Goal: Task Accomplishment & Management: Manage account settings

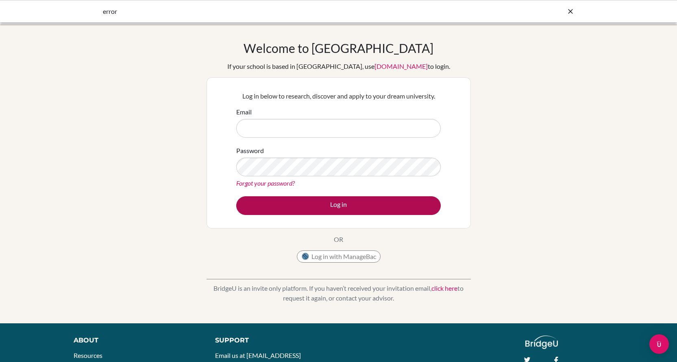
type input "[EMAIL_ADDRESS][DOMAIN_NAME]"
click at [392, 205] on button "Log in" at bounding box center [338, 205] width 205 height 19
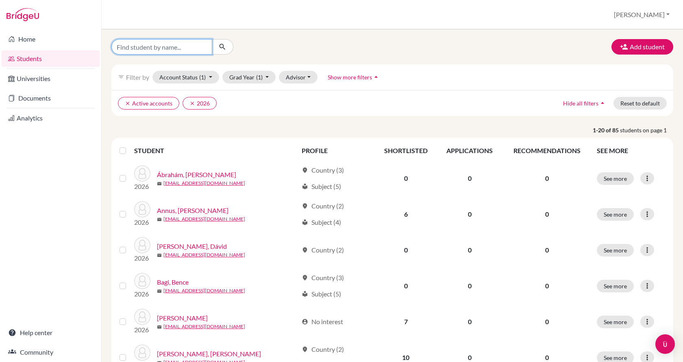
click at [141, 48] on input "Find student by name..." at bounding box center [161, 46] width 101 height 15
type input "bitay"
click button "submit" at bounding box center [223, 46] width 22 height 15
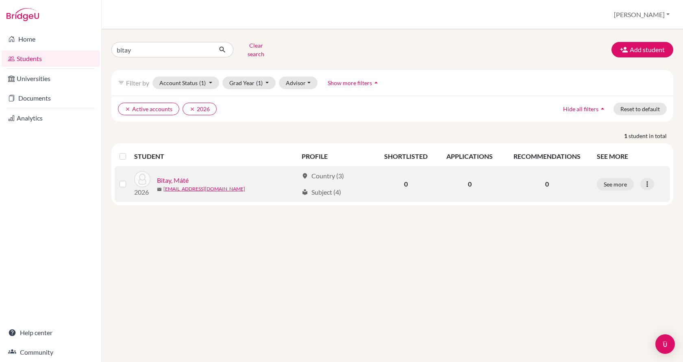
click at [179, 175] on link "Bitay, Máté" at bounding box center [173, 180] width 32 height 10
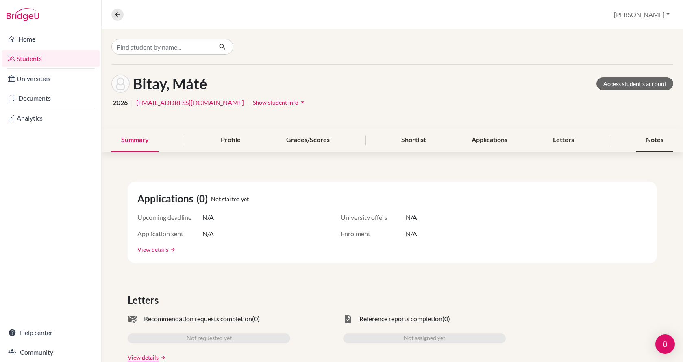
click at [646, 144] on div "Notes" at bounding box center [654, 140] width 37 height 24
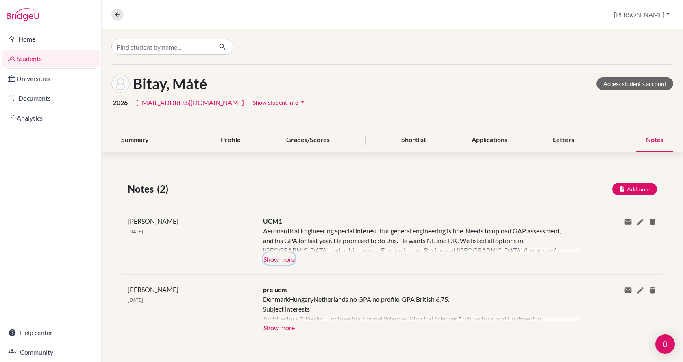
click at [285, 256] on button "Show more" at bounding box center [279, 258] width 32 height 12
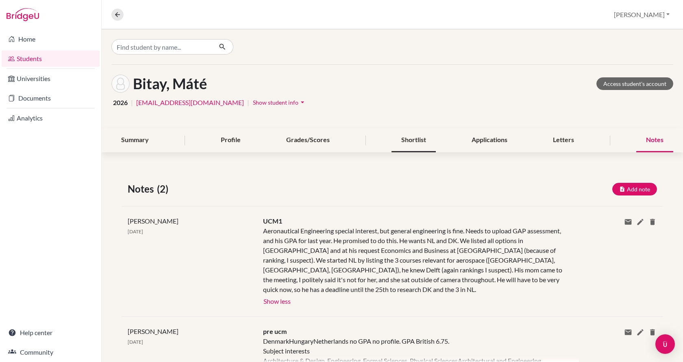
click at [404, 137] on div "Shortlist" at bounding box center [414, 140] width 44 height 24
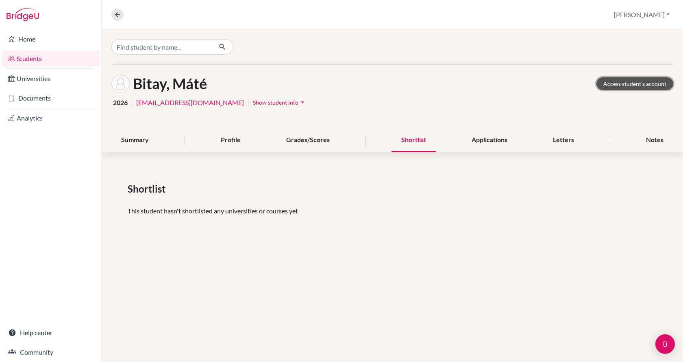
click at [640, 83] on link "Access student's account" at bounding box center [635, 83] width 77 height 13
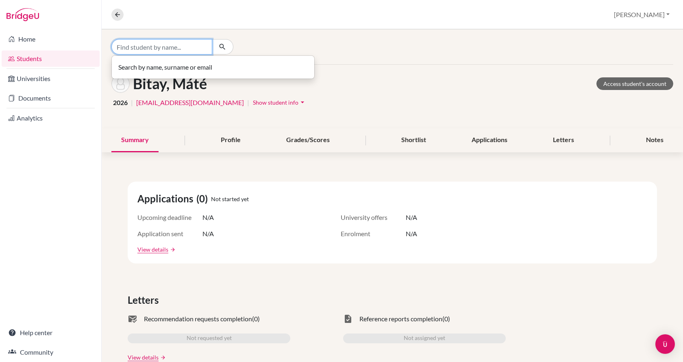
click at [148, 47] on input "Find student by name..." at bounding box center [161, 46] width 101 height 15
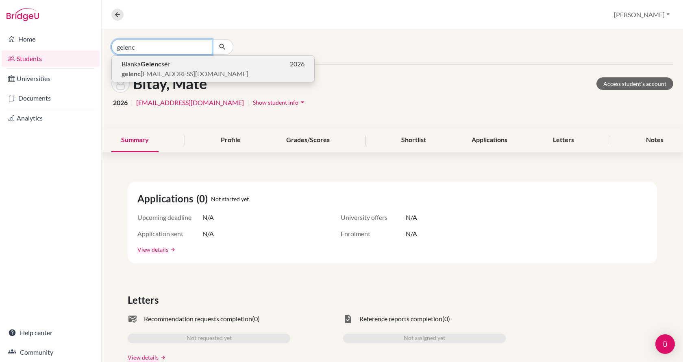
type input "gelenc"
click at [154, 70] on span "gelenc [EMAIL_ADDRESS][DOMAIN_NAME]" at bounding box center [185, 74] width 127 height 10
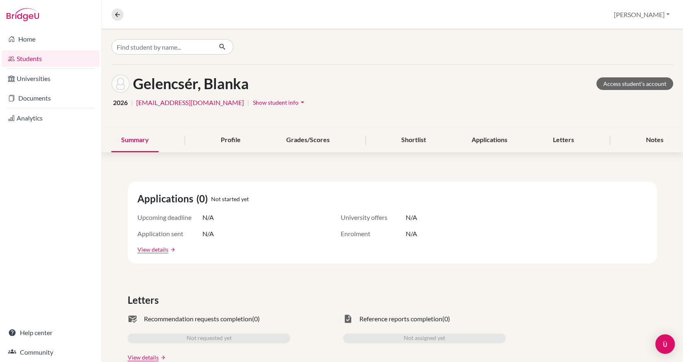
click at [253, 101] on span "Show student info" at bounding box center [276, 102] width 46 height 7
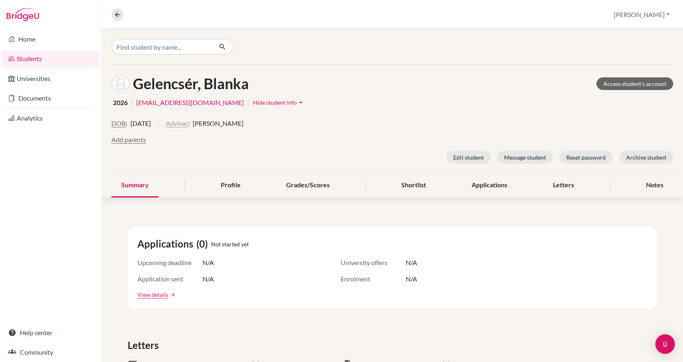
click at [188, 123] on button "Advisor" at bounding box center [177, 123] width 22 height 10
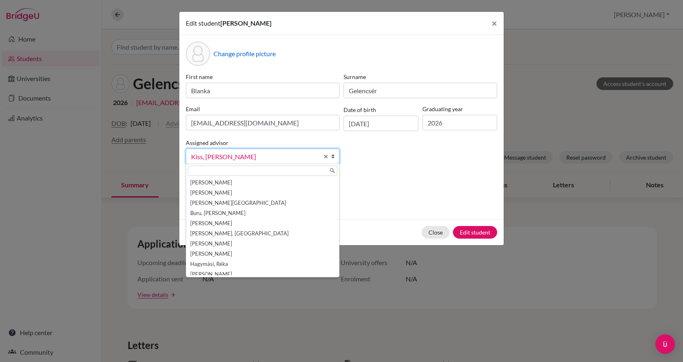
scroll to position [35, 0]
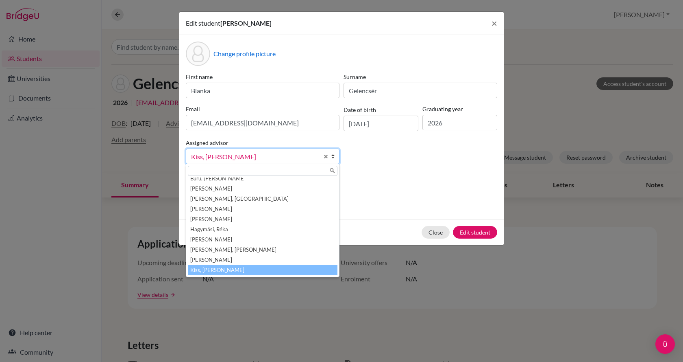
click at [216, 151] on span "Kiss, [PERSON_NAME]" at bounding box center [255, 156] width 128 height 11
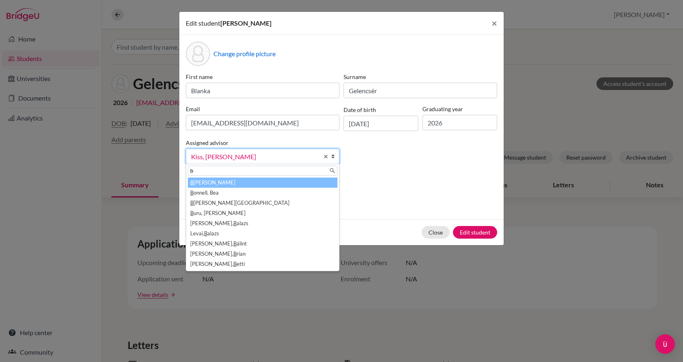
scroll to position [0, 0]
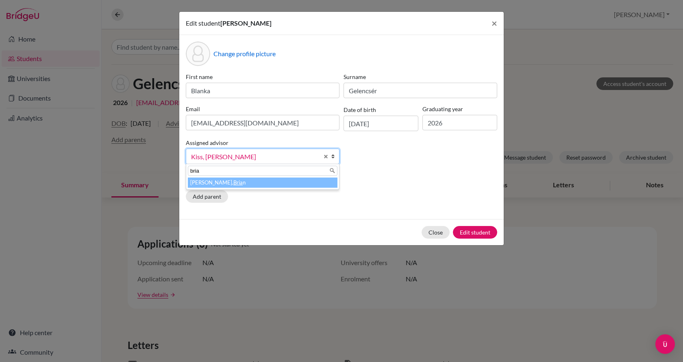
type input "bria"
click at [226, 183] on li "[PERSON_NAME] n" at bounding box center [263, 182] width 150 height 10
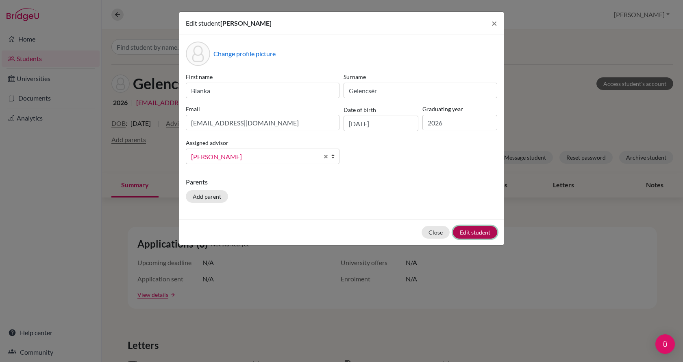
click at [488, 232] on button "Edit student" at bounding box center [475, 232] width 44 height 13
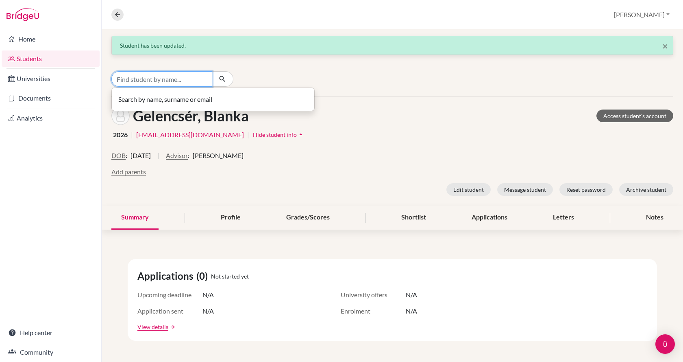
click at [200, 81] on input "Find student by name..." at bounding box center [161, 78] width 101 height 15
type input "annus"
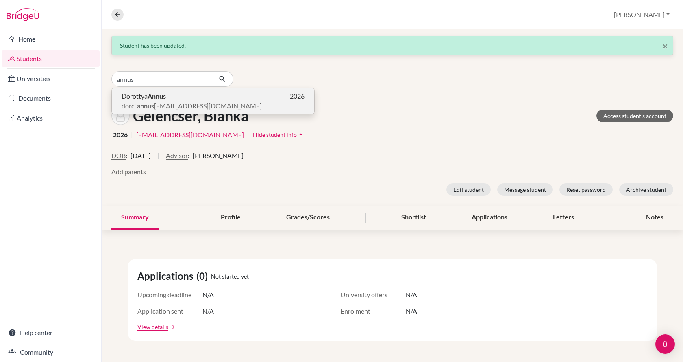
click at [201, 96] on p "[PERSON_NAME] 2026" at bounding box center [213, 96] width 183 height 10
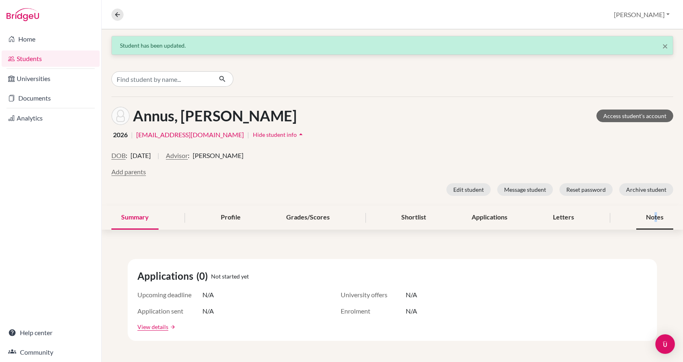
click at [651, 216] on div "Notes" at bounding box center [654, 217] width 37 height 24
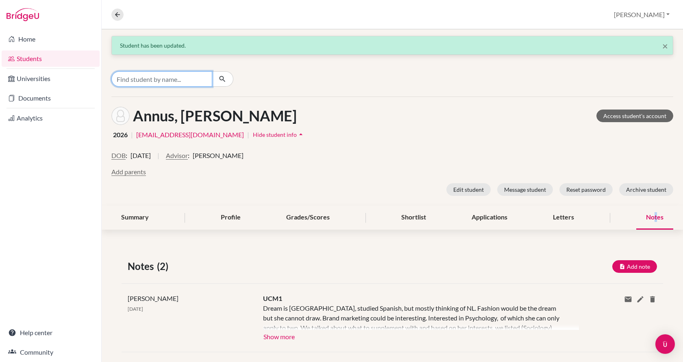
click at [192, 78] on input "Find student by name..." at bounding box center [161, 78] width 101 height 15
type input "Reiser"
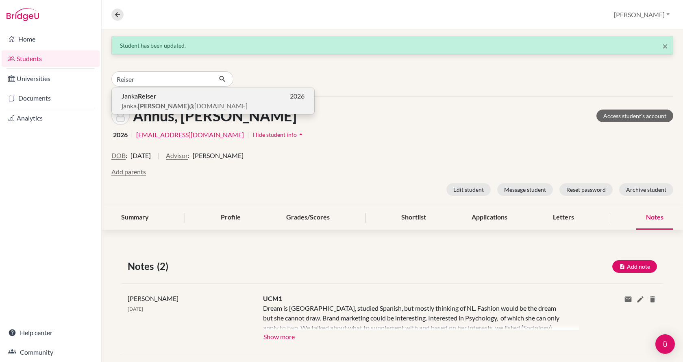
click at [184, 107] on span "janka. [PERSON_NAME] @[DOMAIN_NAME]" at bounding box center [185, 106] width 126 height 10
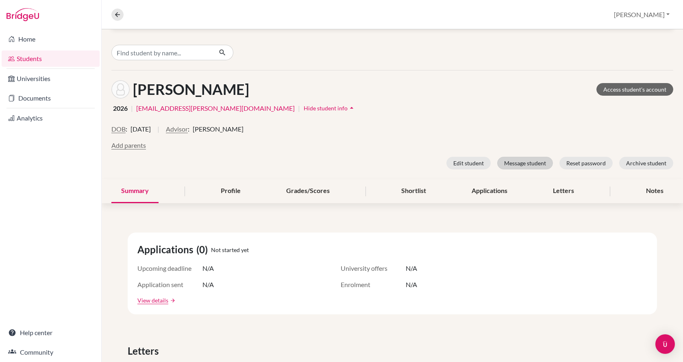
scroll to position [41, 0]
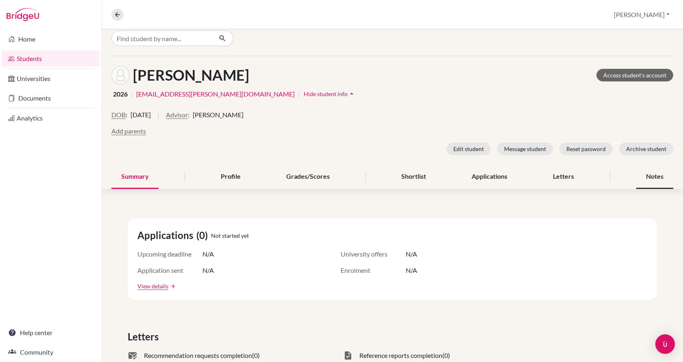
click at [656, 174] on div "Notes" at bounding box center [654, 177] width 37 height 24
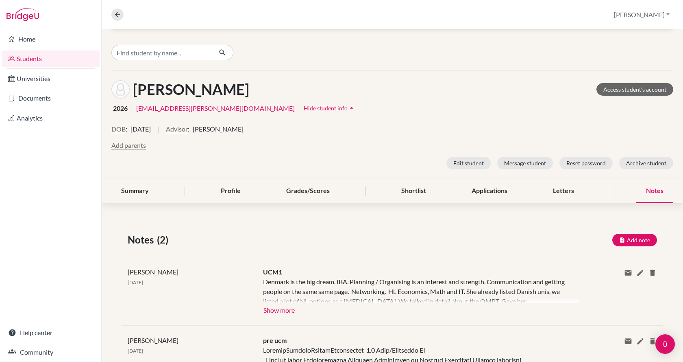
scroll to position [78, 0]
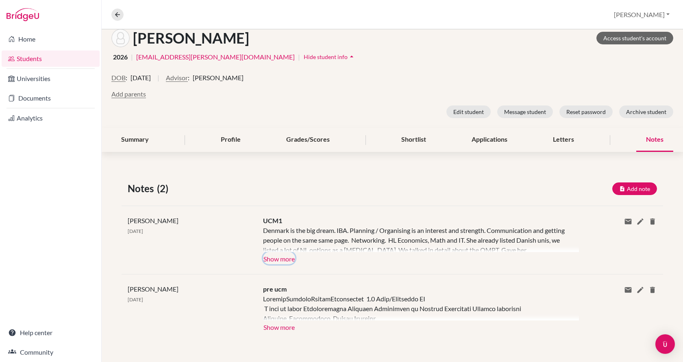
click at [282, 254] on button "Show more" at bounding box center [279, 258] width 32 height 12
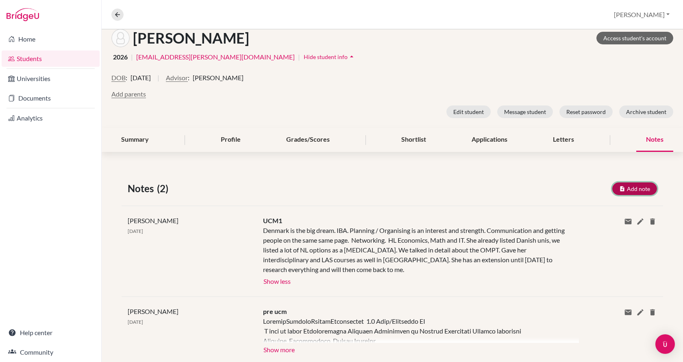
click at [633, 187] on button "Add note" at bounding box center [634, 188] width 45 height 13
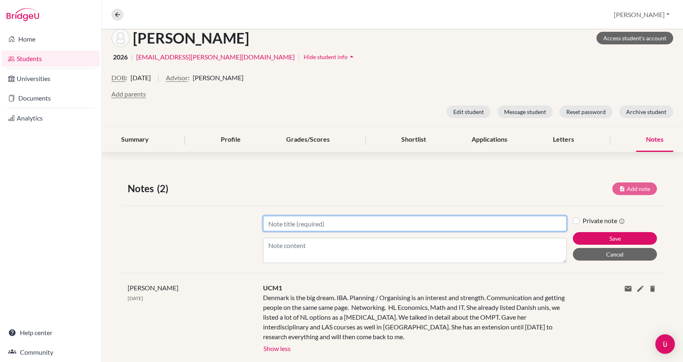
click at [351, 220] on input "Title" at bounding box center [415, 223] width 304 height 15
type input "Has not made yes/no decisions in [GEOGRAPHIC_DATA]!!"
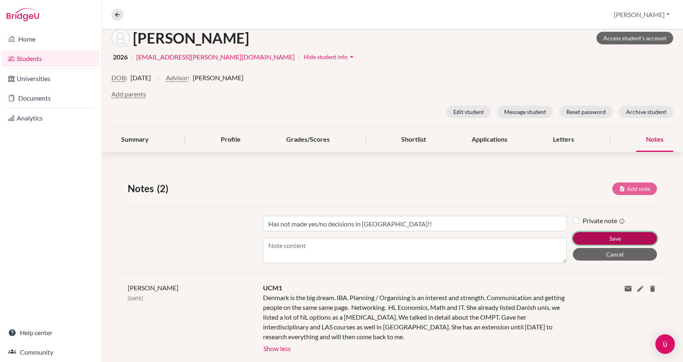
click at [600, 233] on button "Save" at bounding box center [615, 238] width 84 height 13
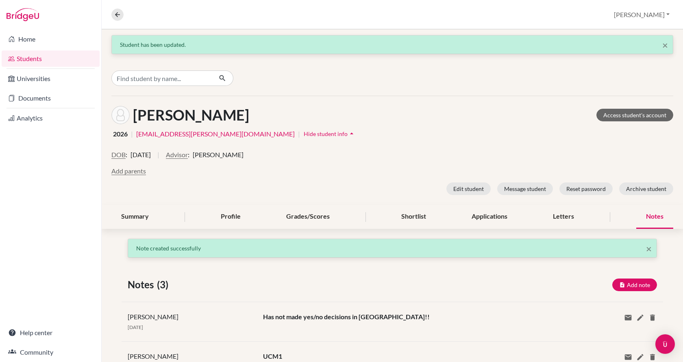
scroll to position [0, 0]
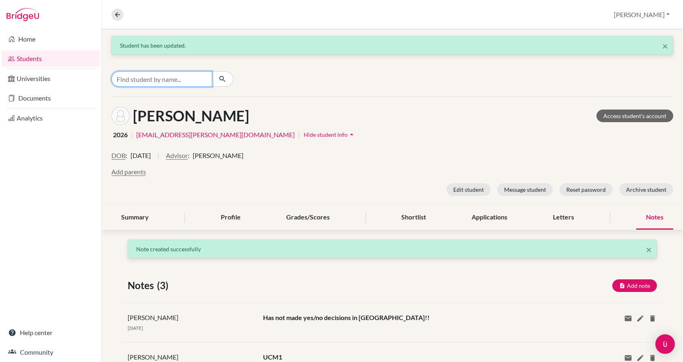
click at [185, 79] on input "Find student by name..." at bounding box center [161, 78] width 101 height 15
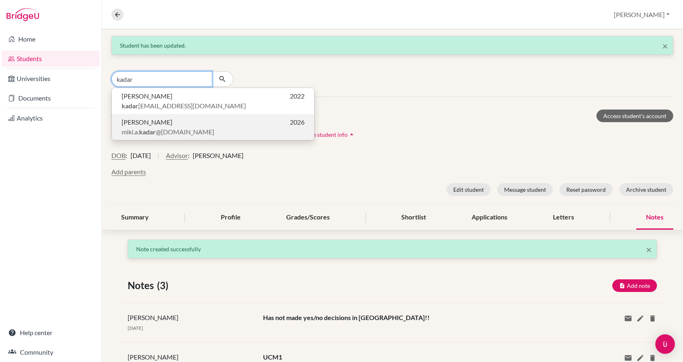
type input "kadar"
click at [185, 126] on p "[PERSON_NAME] 2026" at bounding box center [213, 122] width 183 height 10
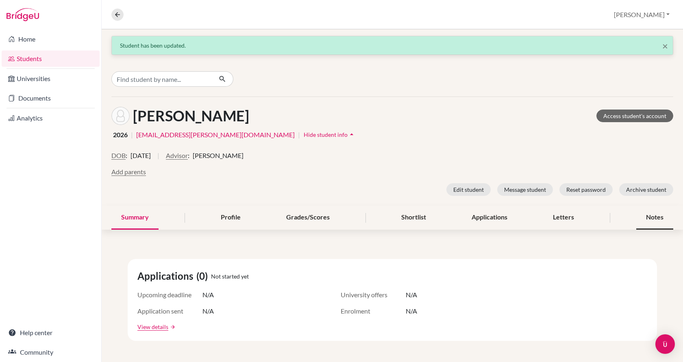
click at [656, 219] on div "Notes" at bounding box center [654, 217] width 37 height 24
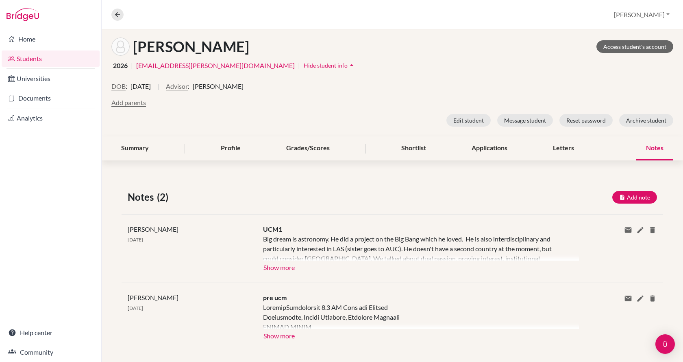
scroll to position [78, 0]
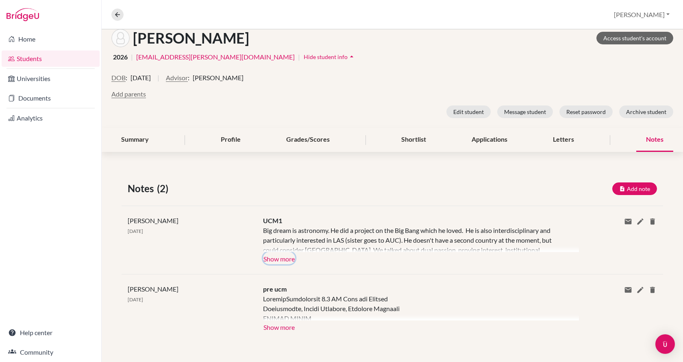
click at [283, 257] on button "Show more" at bounding box center [279, 258] width 32 height 12
